Goal: Transaction & Acquisition: Purchase product/service

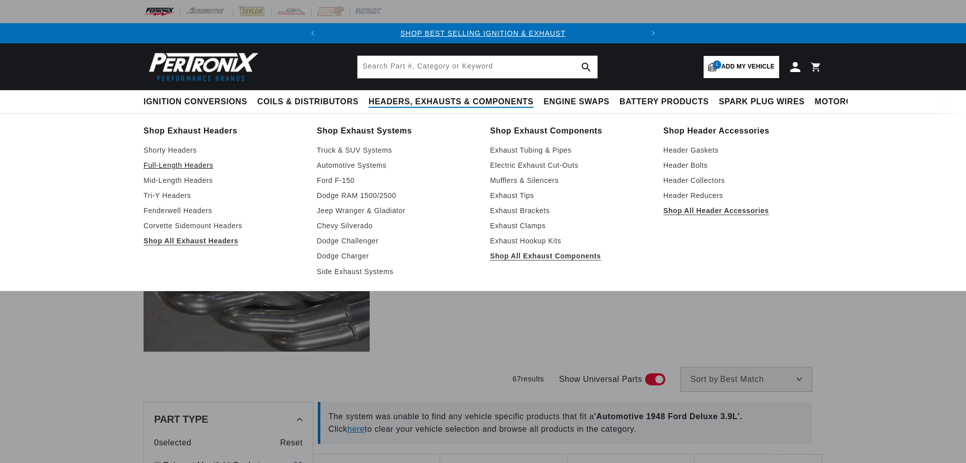
click at [175, 165] on link "Full-Length Headers" at bounding box center [223, 165] width 159 height 12
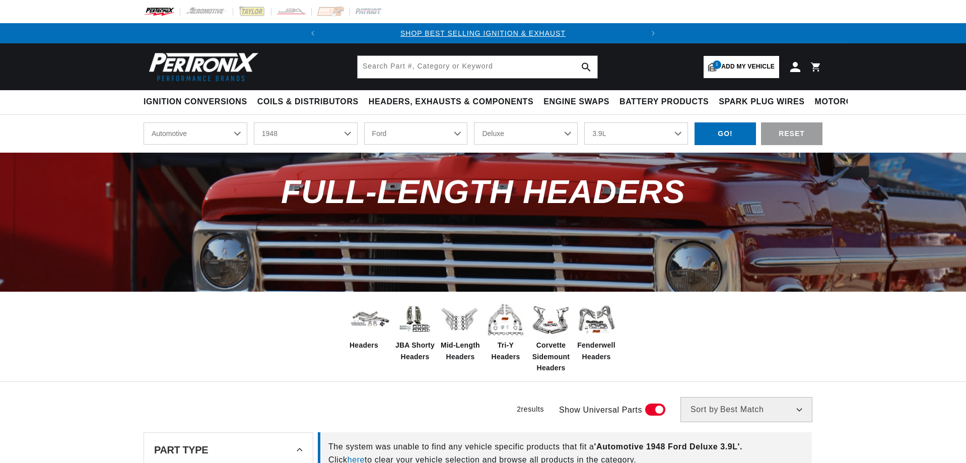
select select "1948"
select select "Ford"
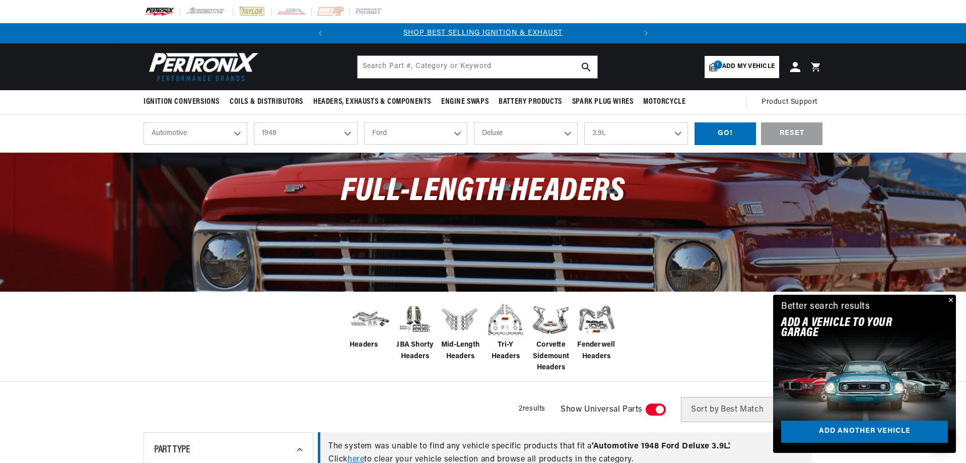
click at [949, 297] on button "Close" at bounding box center [950, 301] width 12 height 12
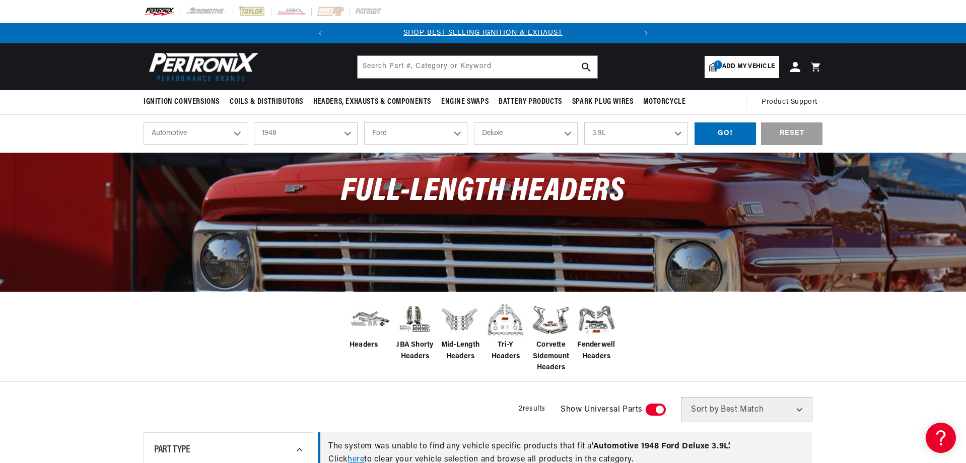
click at [295, 134] on select "2026 2025 2024 2023 2022 2021 2020 2019 2018 2017 2016 2015 2014 2013 2012 2011…" at bounding box center [306, 133] width 104 height 22
click at [254, 122] on select "2026 2025 2024 2023 2022 2021 2020 2019 2018 2017 2016 2015 2014 2013 2012 2011…" at bounding box center [306, 133] width 104 height 22
select select "1969"
select select "Model"
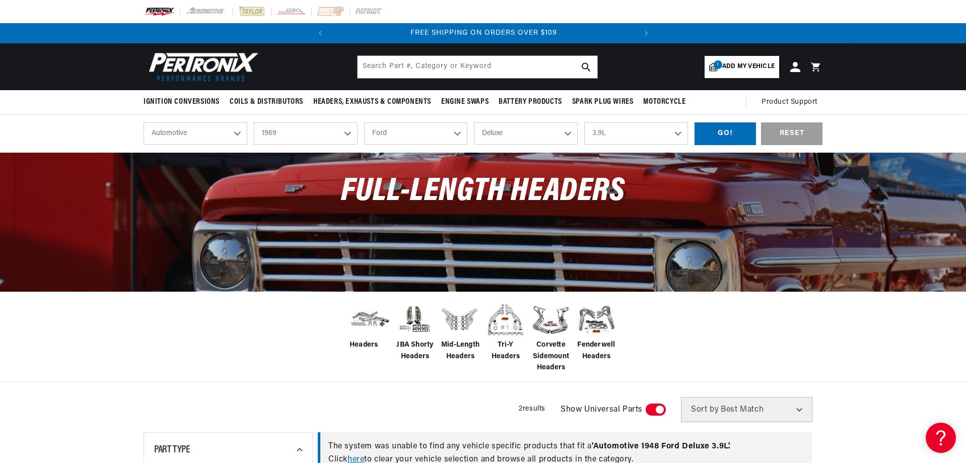
select select "Engine"
click at [402, 120] on div "shop by vehicle What are you working on? Automotive Agricultural Industrial Mar…" at bounding box center [483, 134] width 679 height 38
click at [397, 131] on select "Alfa Romeo American Motors Aston Martin Austin Austin Healey Avanti BMW Buick C…" at bounding box center [416, 133] width 104 height 22
click at [364, 122] on select "Alfa Romeo American Motors Aston Martin Austin Austin Healey Avanti BMW Buick C…" at bounding box center [416, 133] width 104 height 22
select select "Chevrolet"
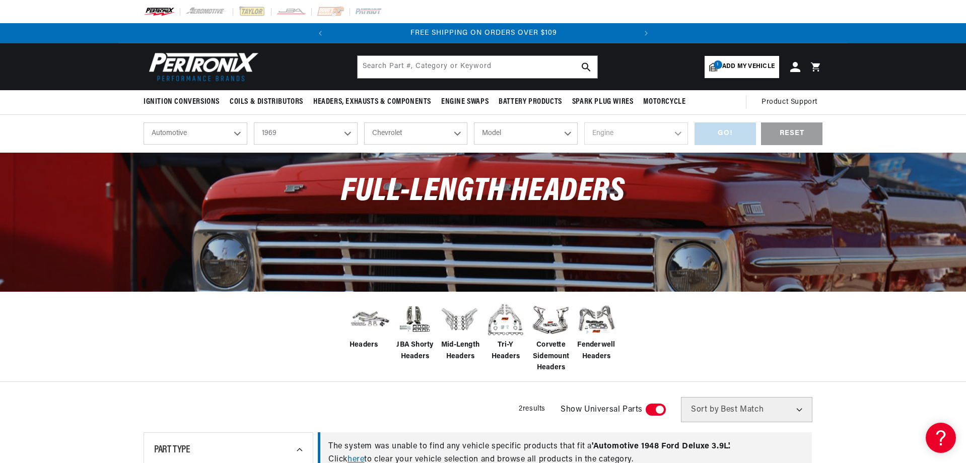
click at [511, 143] on select "Model Bel Air Biscayne Blazer Brookwood C10 Pickup C10 Suburban C20 Pickup C20 …" at bounding box center [526, 133] width 104 height 22
select select "Chevelle"
click at [474, 122] on select "Model Bel Air Biscayne Blazer Brookwood C10 Pickup C10 Suburban C20 Pickup C20 …" at bounding box center [526, 133] width 104 height 22
select select "Chevelle"
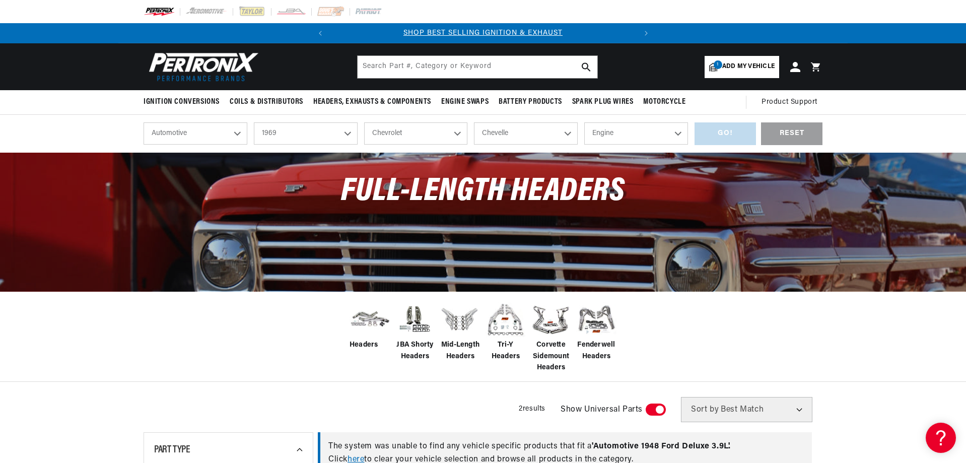
click at [651, 132] on select "Engine 3.2L 4.6L 6.6L 7.4L 230cid / 3.8L 250cid / 4.1L 305cid / 5.0L 307cid / 5…" at bounding box center [636, 133] width 104 height 22
select select "396cid-6.5L"
click at [584, 122] on select "Engine 3.2L 4.6L 6.6L 7.4L 230cid / 3.8L 250cid / 4.1L 305cid / 5.0L 307cid / 5…" at bounding box center [636, 133] width 104 height 22
select select "396cid-6.5L"
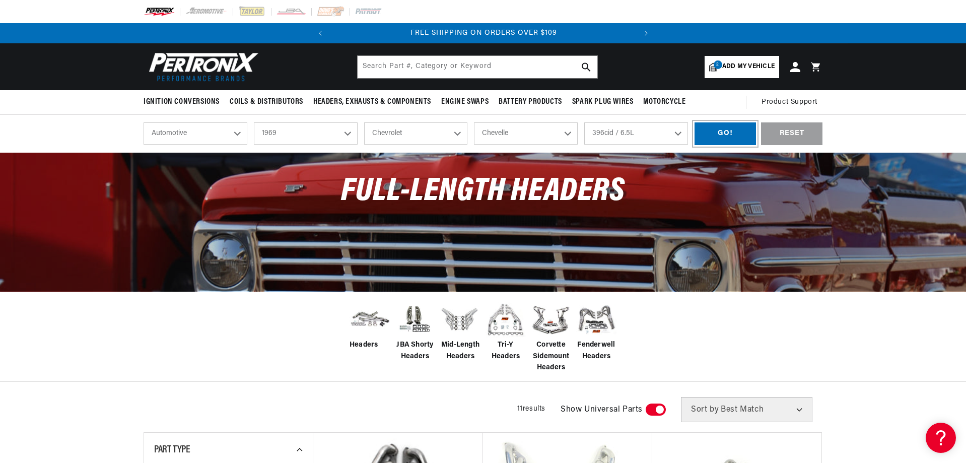
click at [737, 131] on div "GO!" at bounding box center [725, 133] width 61 height 23
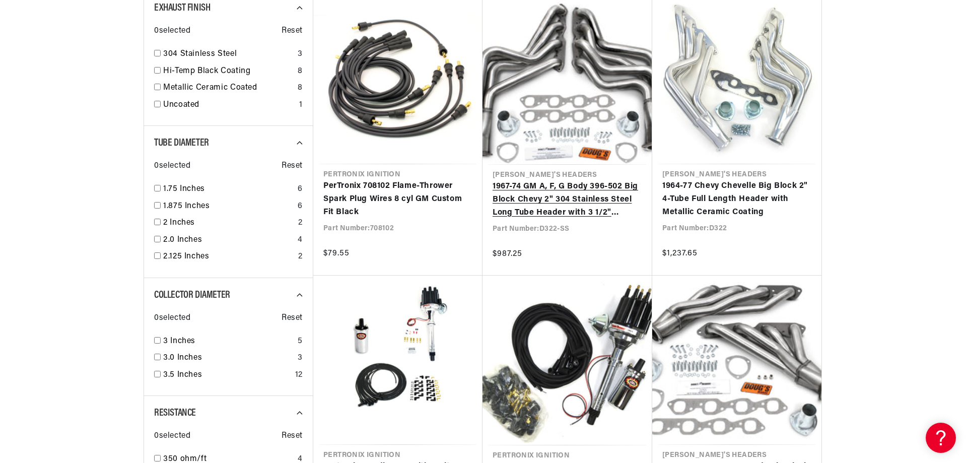
click at [529, 184] on link "1967-74 GM A, F, G Body 396-502 Big Block Chevy 2" 304 Stainless Steel Long Tub…" at bounding box center [568, 199] width 150 height 39
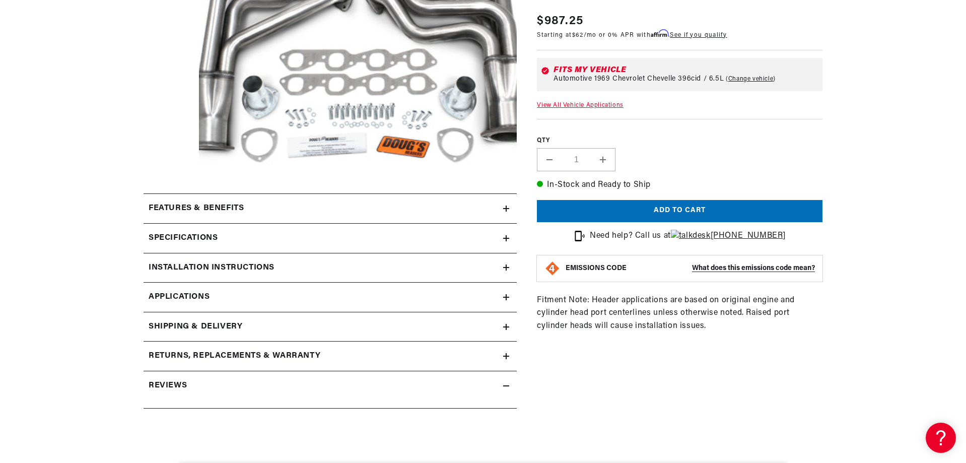
scroll to position [302, 0]
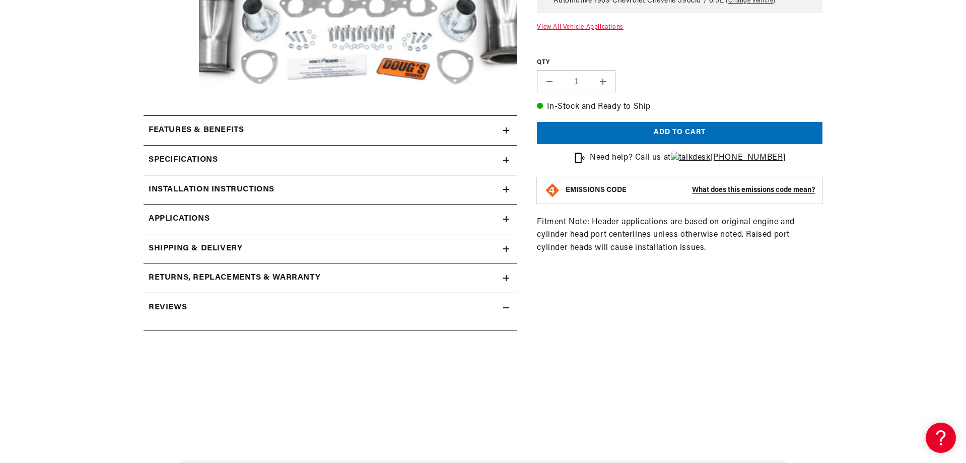
click at [190, 220] on span "Applications" at bounding box center [179, 219] width 61 height 13
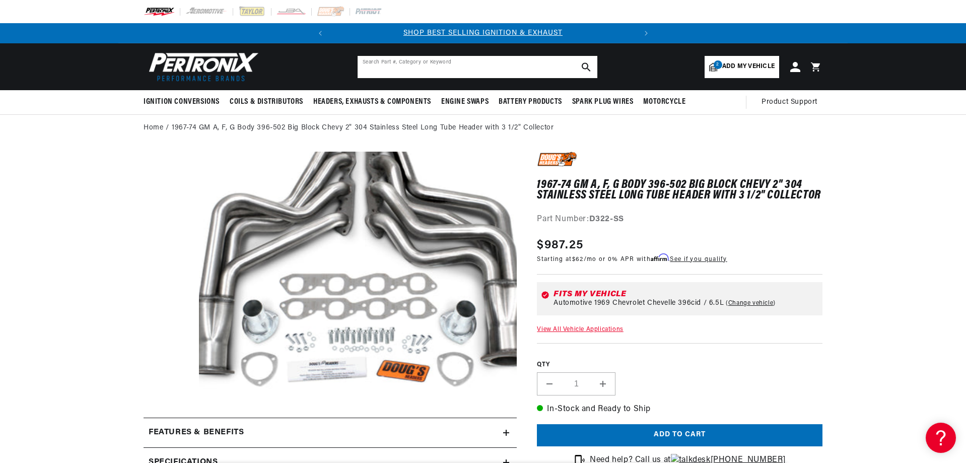
click at [391, 63] on input "text" at bounding box center [478, 67] width 240 height 22
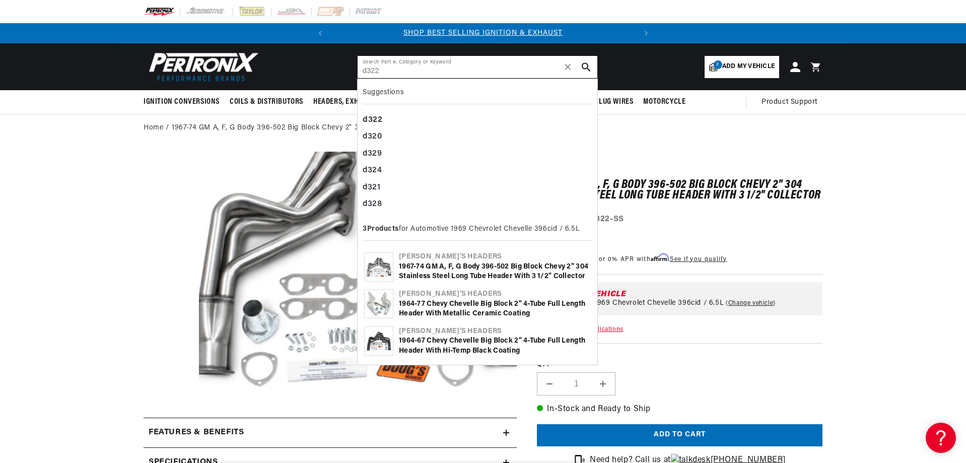
type input "d322"
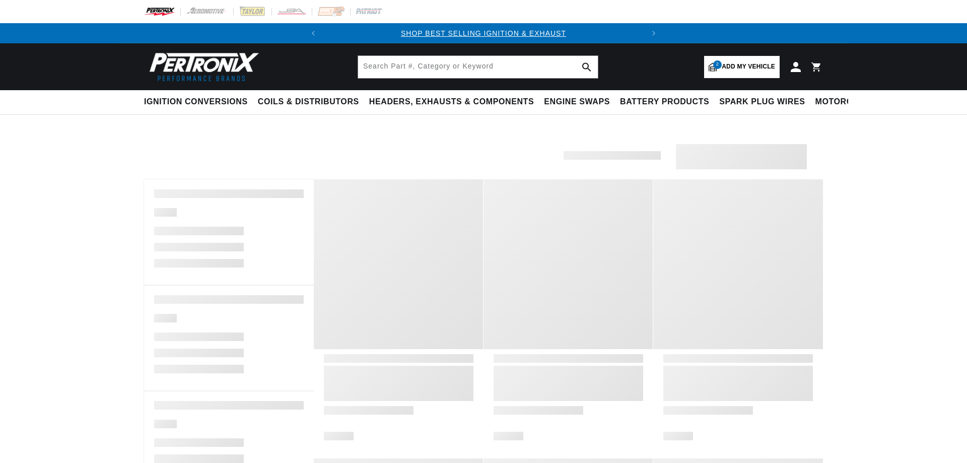
type input "d322"
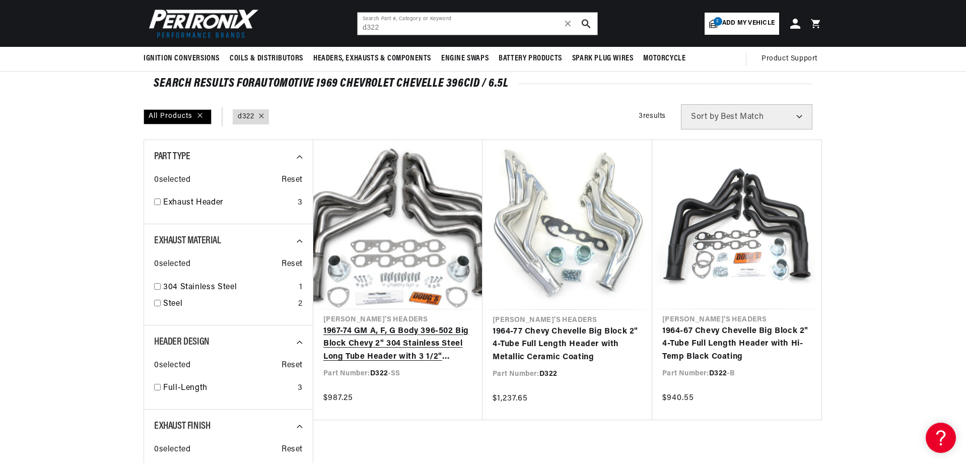
scroll to position [0, 305]
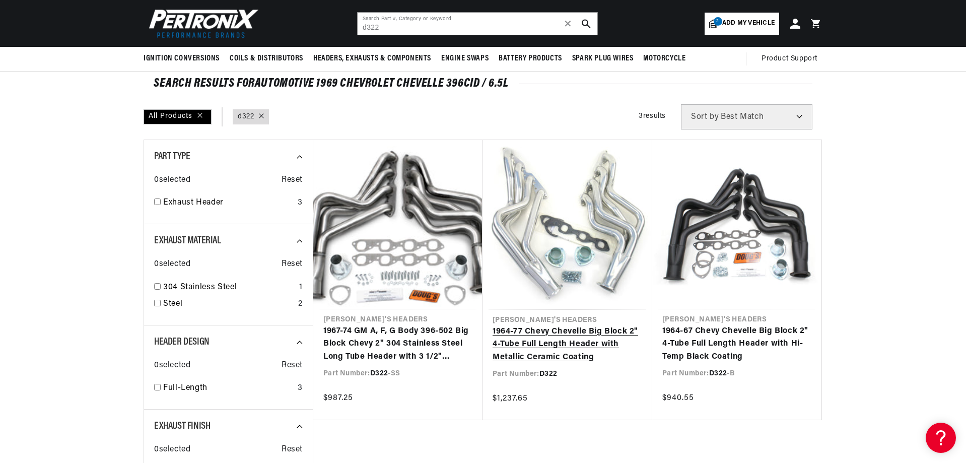
click at [580, 347] on link "1964-77 Chevy Chevelle Big Block 2" 4-Tube Full Length Header with Metallic Cer…" at bounding box center [568, 344] width 150 height 39
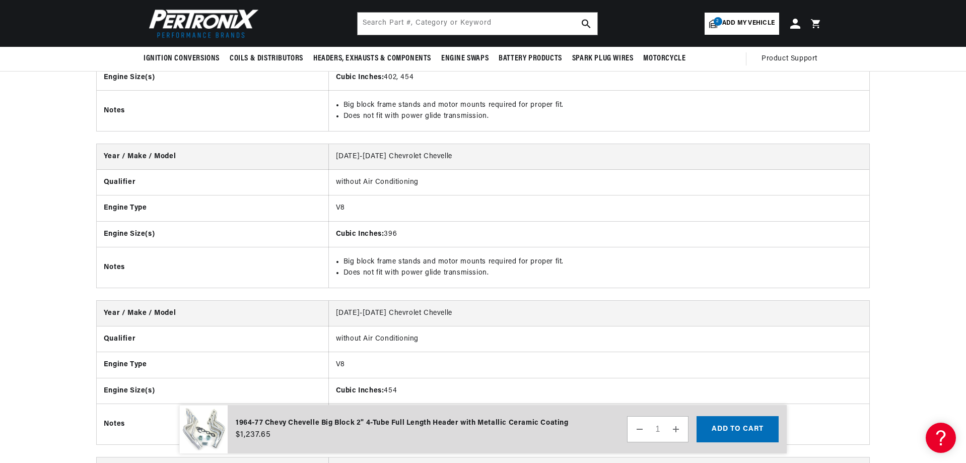
scroll to position [0, 305]
